Goal: Complete application form

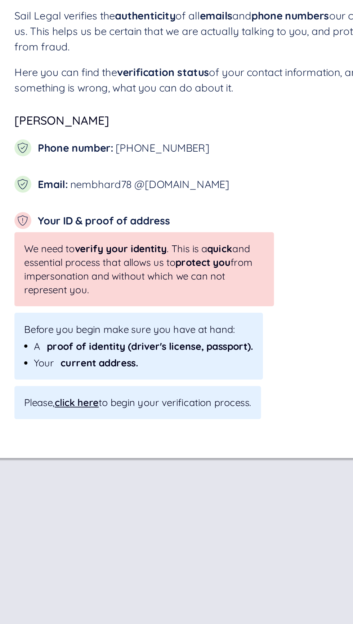
click at [64, 290] on div "click here" at bounding box center [60, 289] width 24 height 7
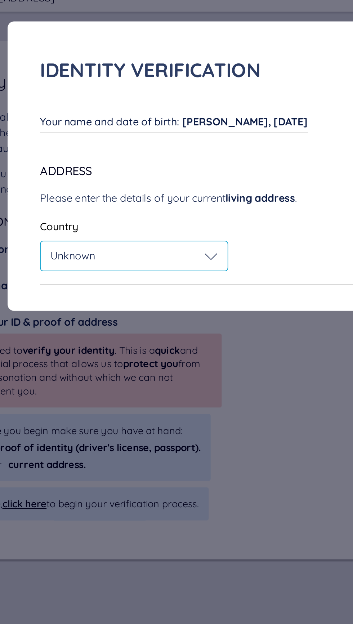
click at [166, 154] on icon at bounding box center [163, 151] width 7 height 7
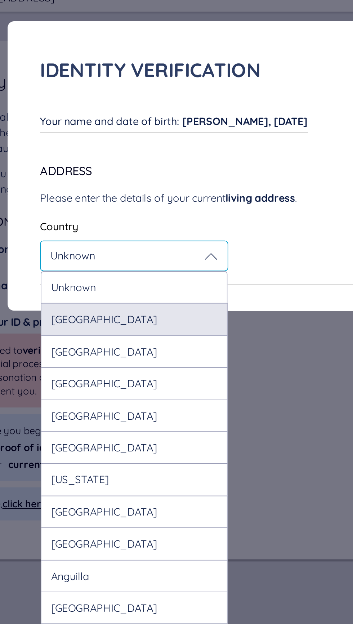
click at [145, 186] on div "[GEOGRAPHIC_DATA]" at bounding box center [121, 187] width 104 height 18
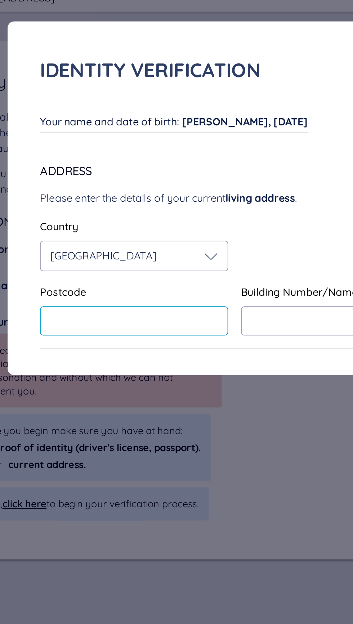
click at [141, 185] on input "text" at bounding box center [120, 188] width 104 height 16
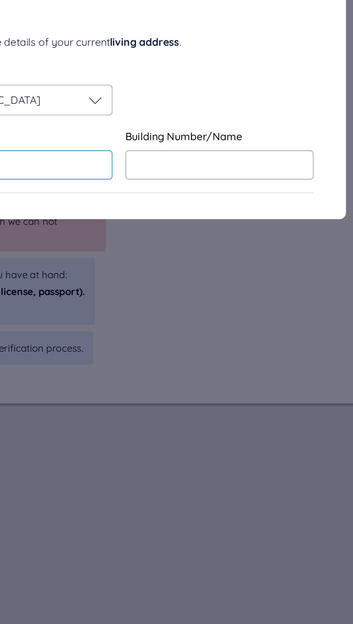
type input "*******"
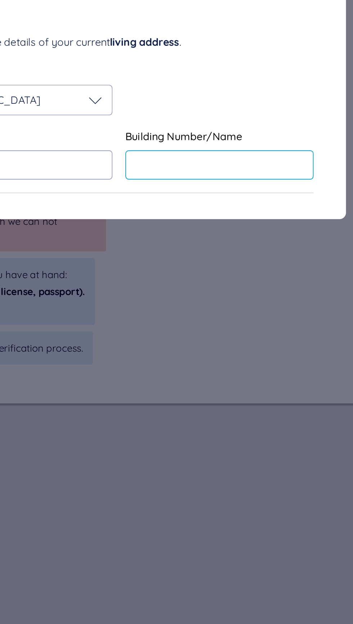
click at [221, 190] on input "text" at bounding box center [232, 188] width 104 height 16
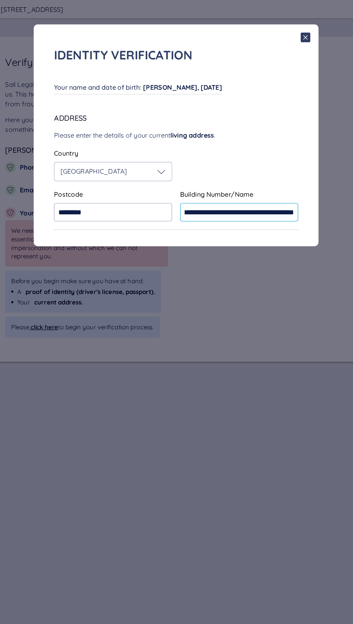
type input "**********"
click at [250, 148] on div "Country [GEOGRAPHIC_DATA]" at bounding box center [176, 145] width 216 height 29
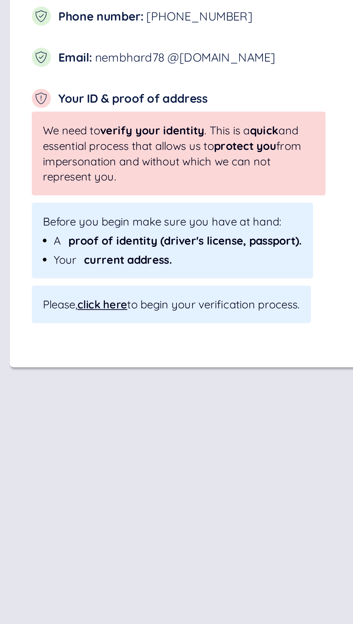
click at [60, 291] on div "click here" at bounding box center [60, 289] width 24 height 7
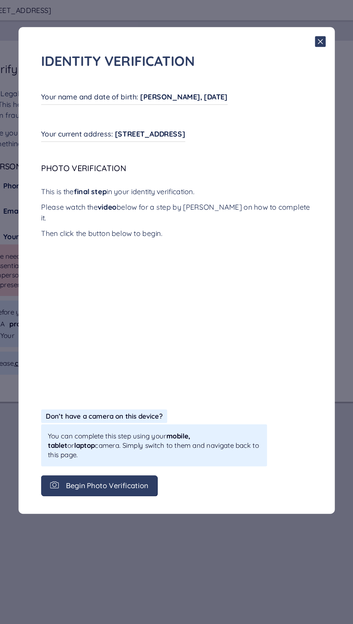
click at [123, 383] on span "Begin Photo Verification" at bounding box center [121, 386] width 66 height 6
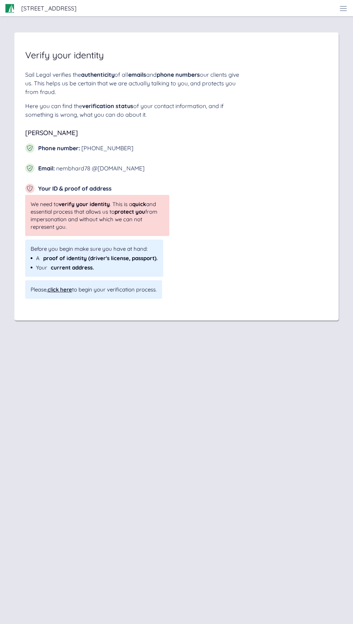
click at [66, 290] on div "click here" at bounding box center [60, 289] width 24 height 7
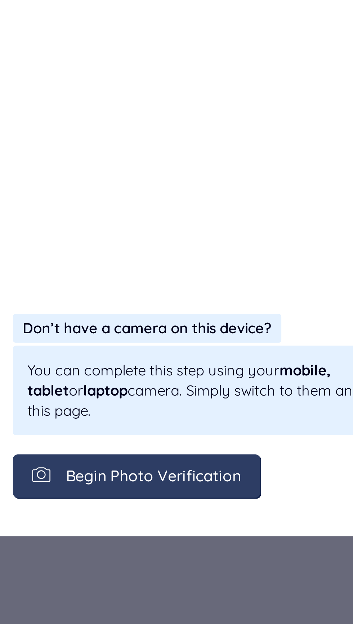
click at [127, 383] on span "Begin Photo Verification" at bounding box center [121, 386] width 66 height 6
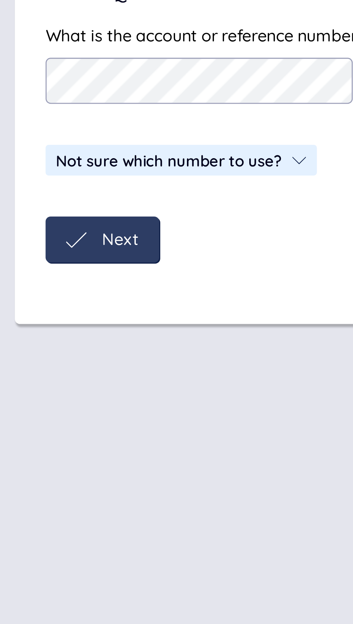
click at [50, 230] on span "Next" at bounding box center [51, 228] width 13 height 6
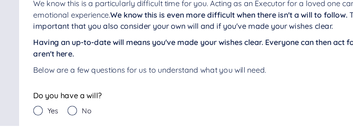
scroll to position [33, 0]
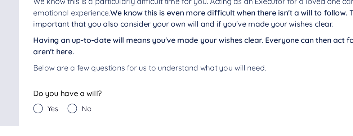
click at [55, 125] on icon at bounding box center [54, 122] width 7 height 7
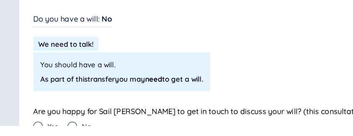
scroll to position [96, 0]
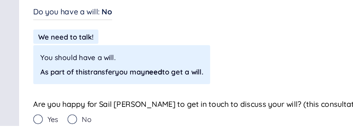
click at [30, 131] on icon at bounding box center [28, 130] width 7 height 7
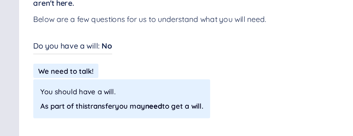
scroll to position [94, 0]
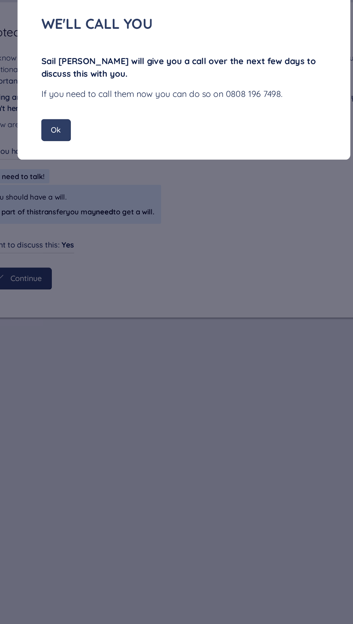
scroll to position [0, 0]
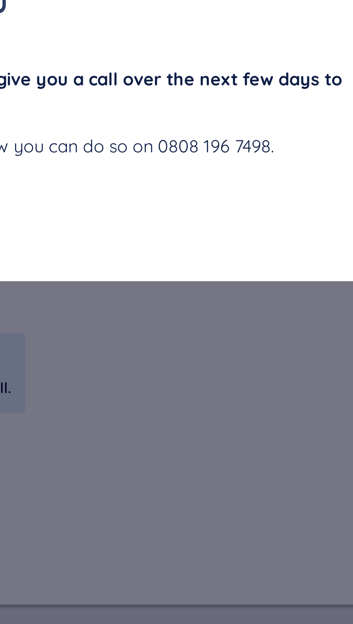
click at [231, 163] on div "We'll call you Sail Wills will give you a call over the next few days to discus…" at bounding box center [176, 312] width 353 height 624
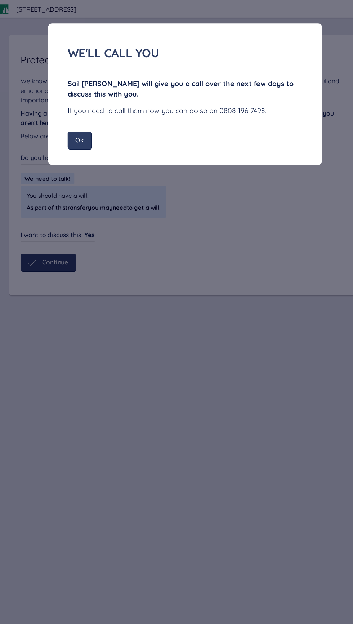
click at [73, 129] on div "Ok" at bounding box center [79, 129] width 22 height 16
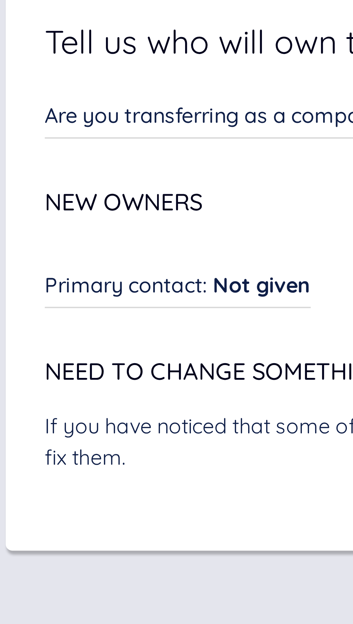
scroll to position [2240, 0]
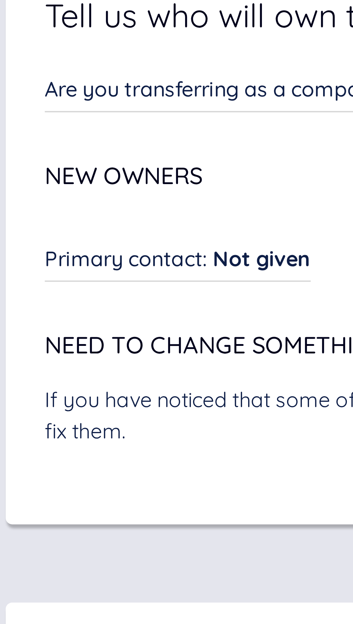
click at [63, 483] on span "New Owners" at bounding box center [47, 479] width 44 height 8
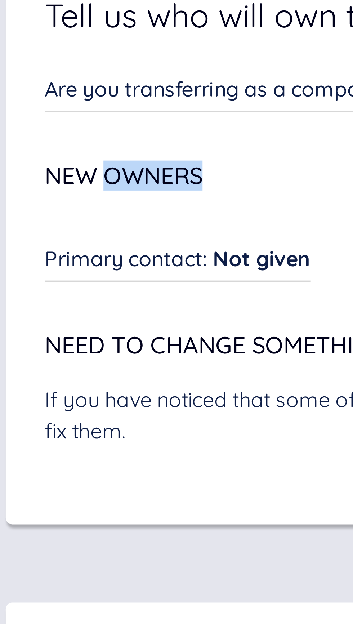
click at [86, 553] on div "If you have noticed that some of the details you have entered are wrong please …" at bounding box center [176, 544] width 302 height 17
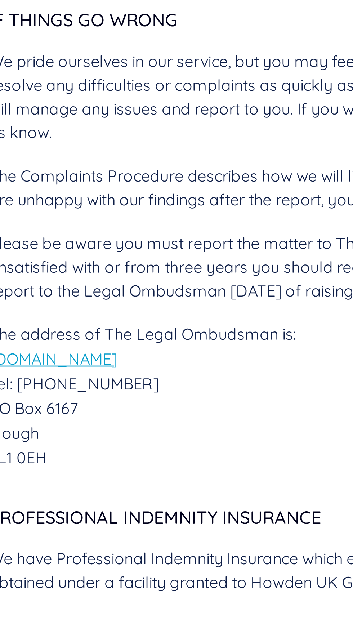
scroll to position [1554, 0]
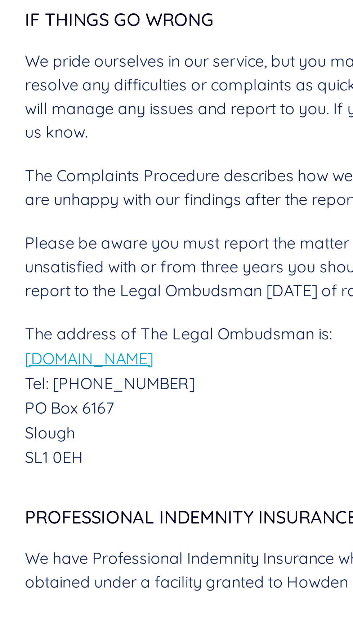
click at [108, 552] on div "PO Box 6167" at bounding box center [176, 548] width 302 height 9
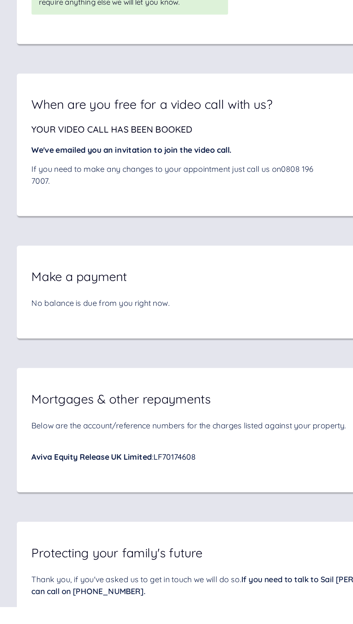
scroll to position [2828, 0]
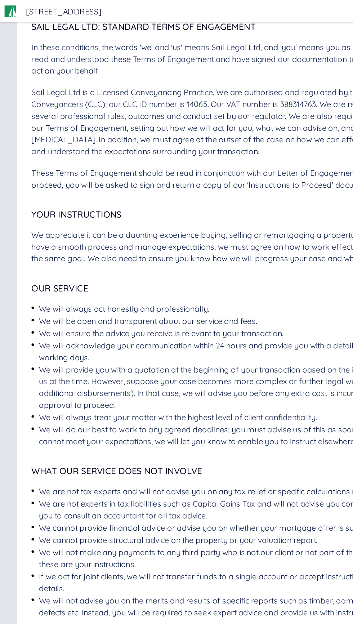
scroll to position [0, 0]
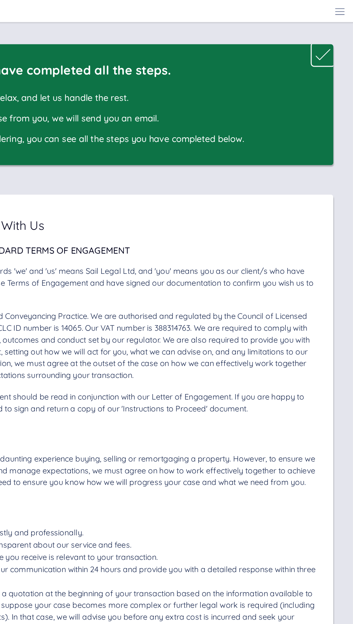
click at [325, 38] on div at bounding box center [331, 40] width 18 height 18
click at [324, 47] on div at bounding box center [331, 40] width 18 height 18
click at [334, 40] on icon at bounding box center [330, 40] width 11 height 11
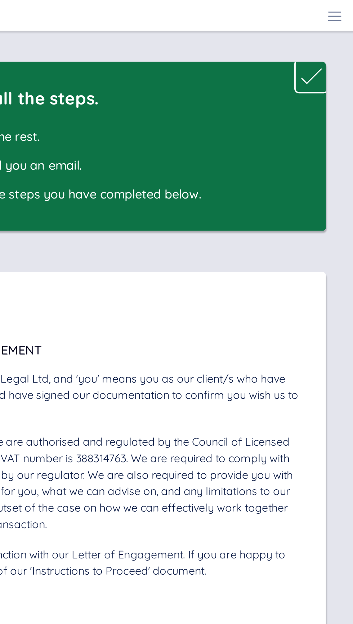
click at [329, 41] on icon at bounding box center [330, 40] width 11 height 11
click at [343, 10] on icon at bounding box center [343, 10] width 7 height 0
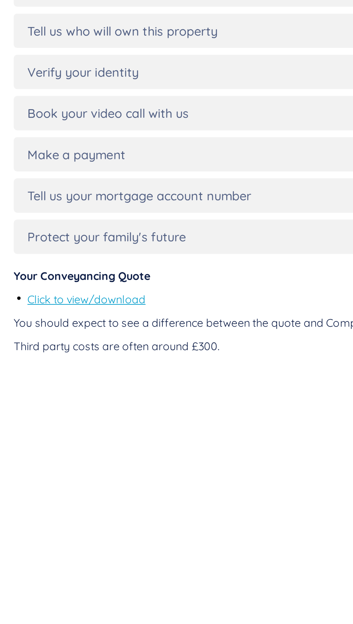
click at [66, 221] on link "Click to view/download" at bounding box center [45, 221] width 62 height 7
